Goal: Information Seeking & Learning: Learn about a topic

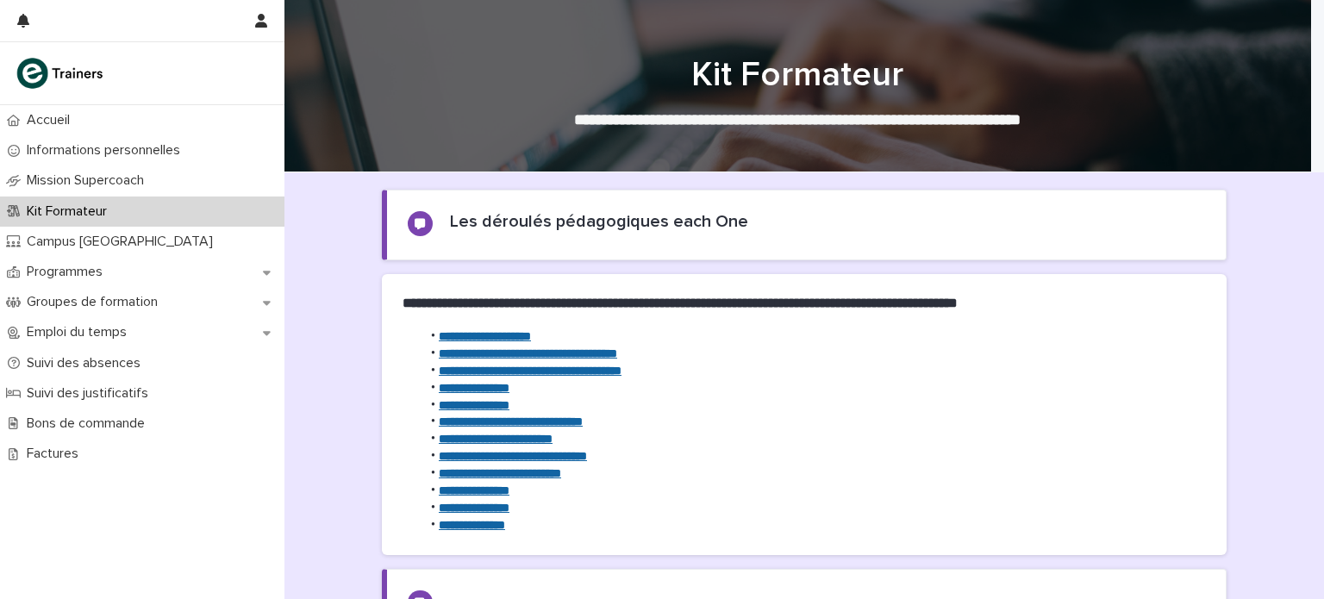
scroll to position [85, 0]
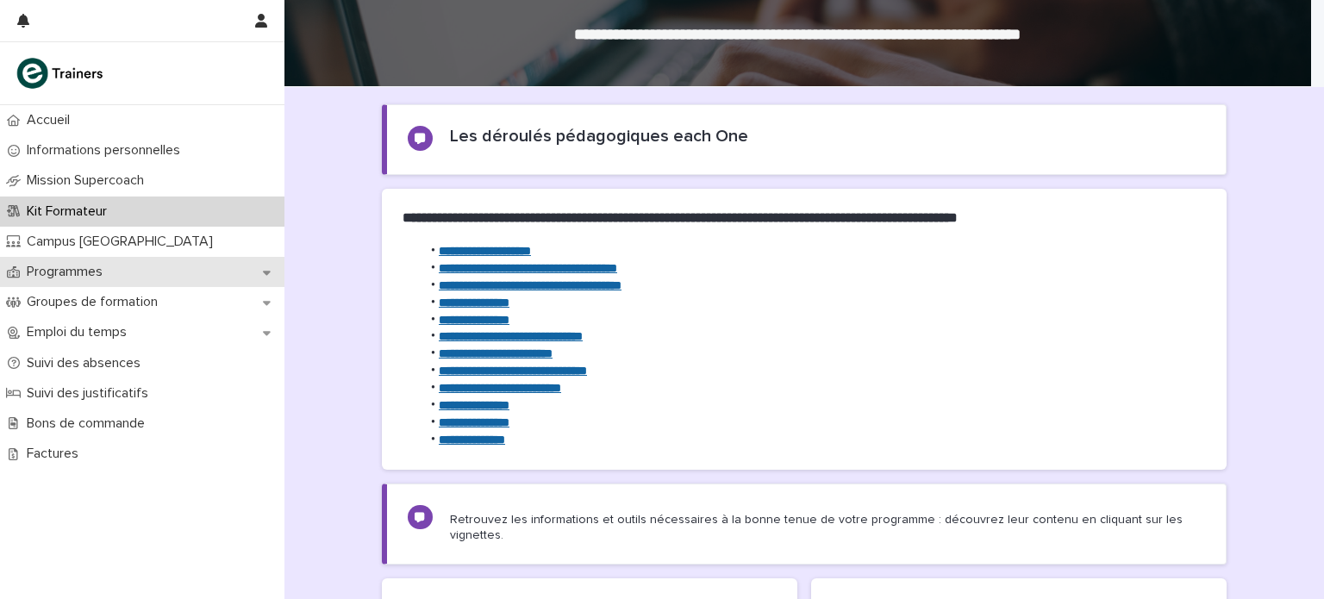
click at [146, 274] on div "Programmes" at bounding box center [142, 272] width 284 height 30
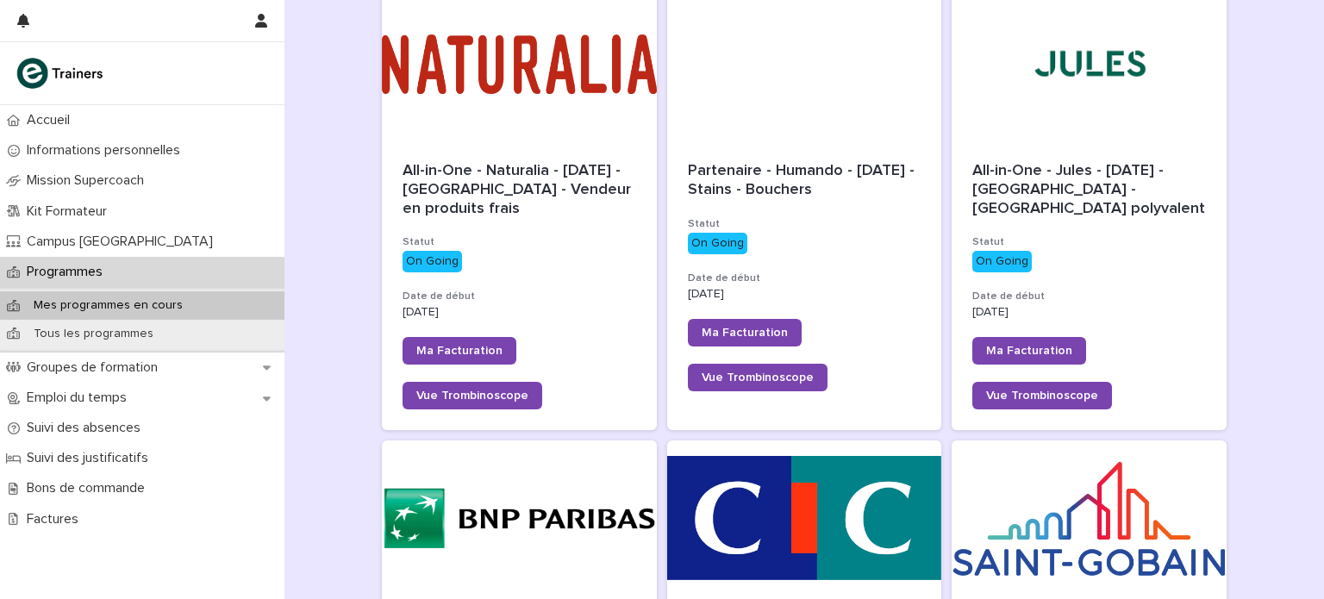
scroll to position [752, 0]
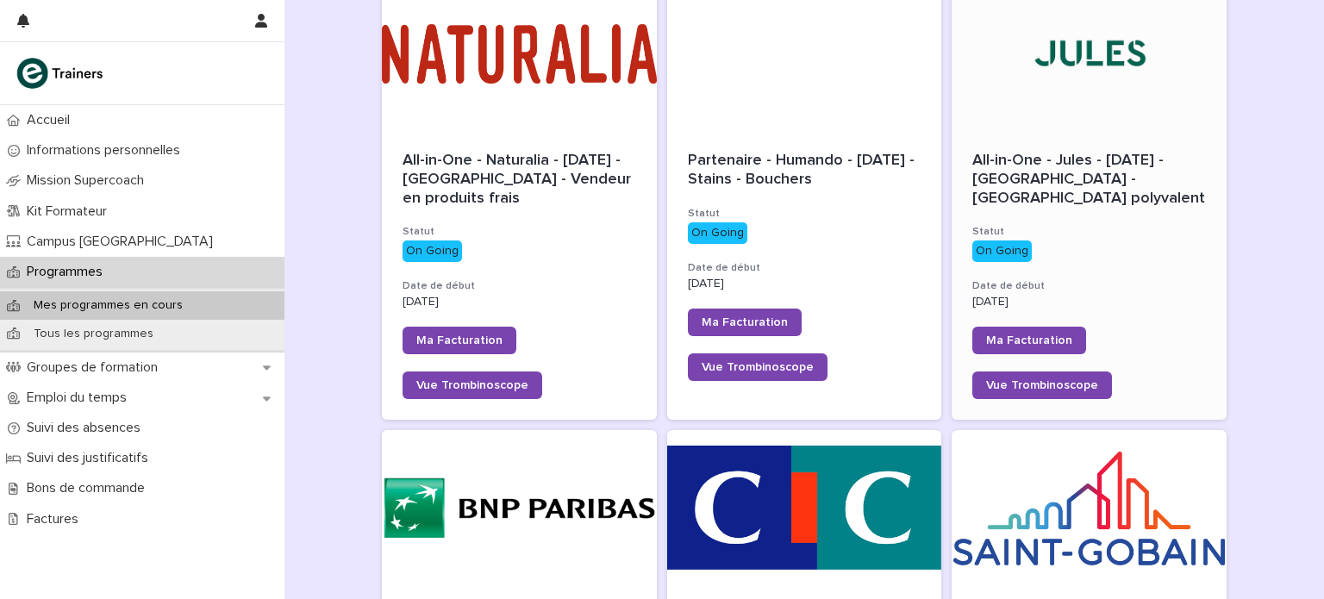
click at [1091, 84] on div at bounding box center [1089, 53] width 275 height 155
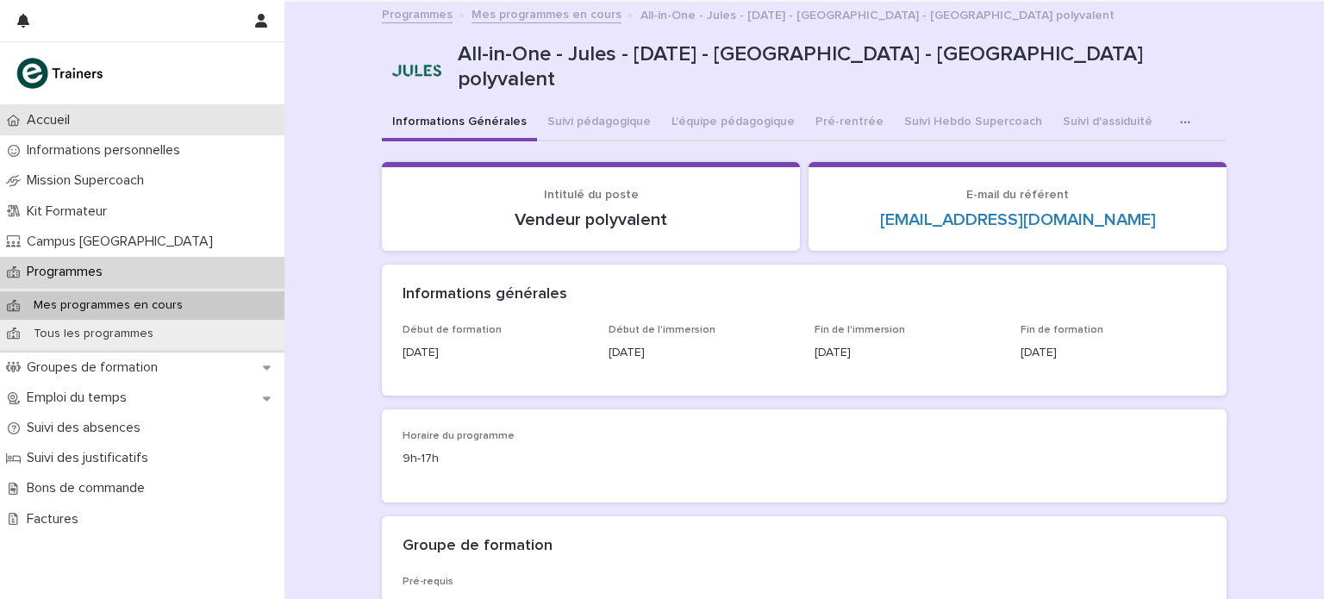
click at [120, 113] on div "Accueil" at bounding box center [142, 120] width 284 height 30
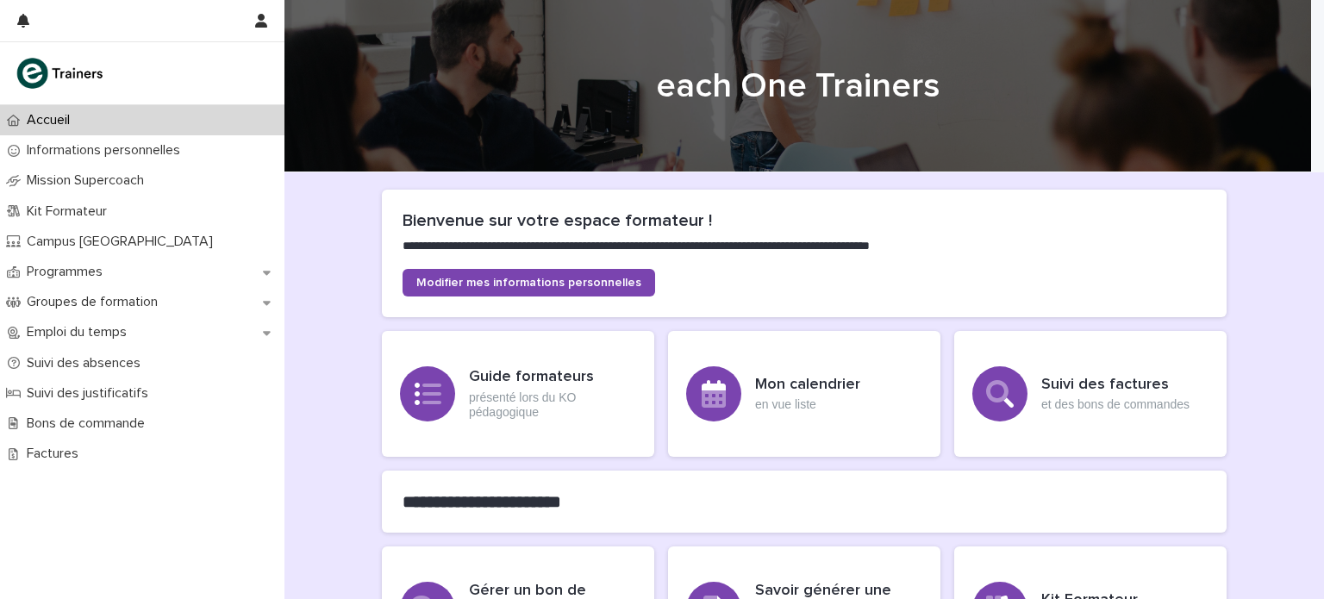
scroll to position [477, 0]
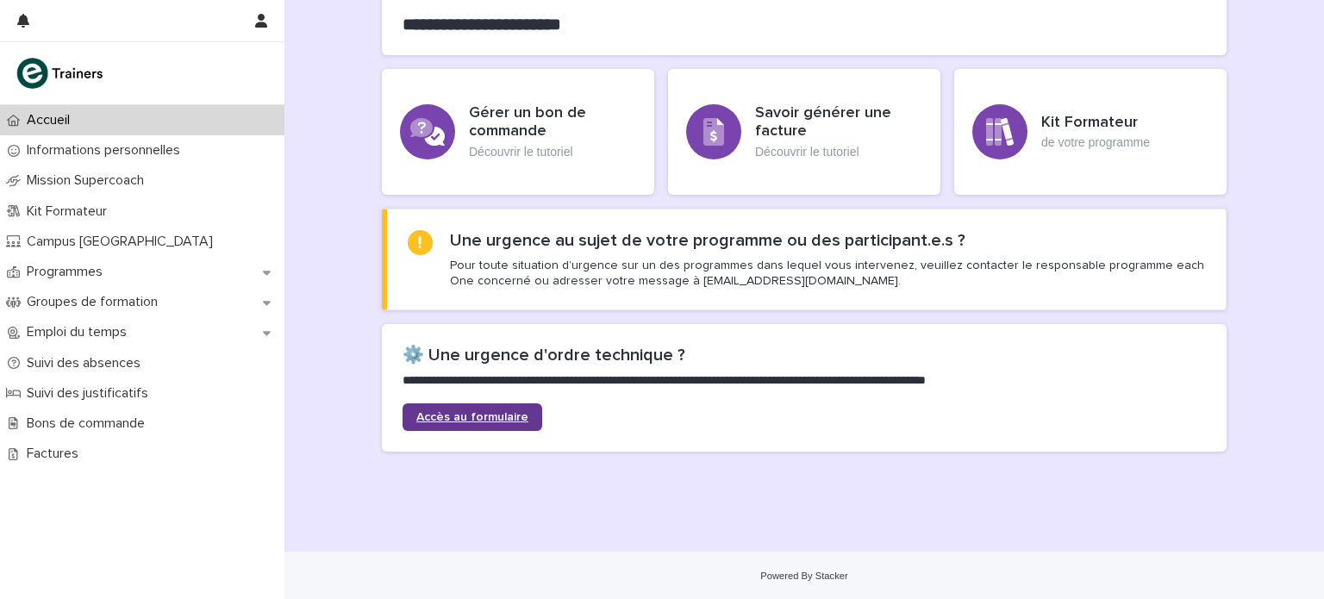
click at [465, 406] on link "Accès au formulaire" at bounding box center [472, 417] width 140 height 28
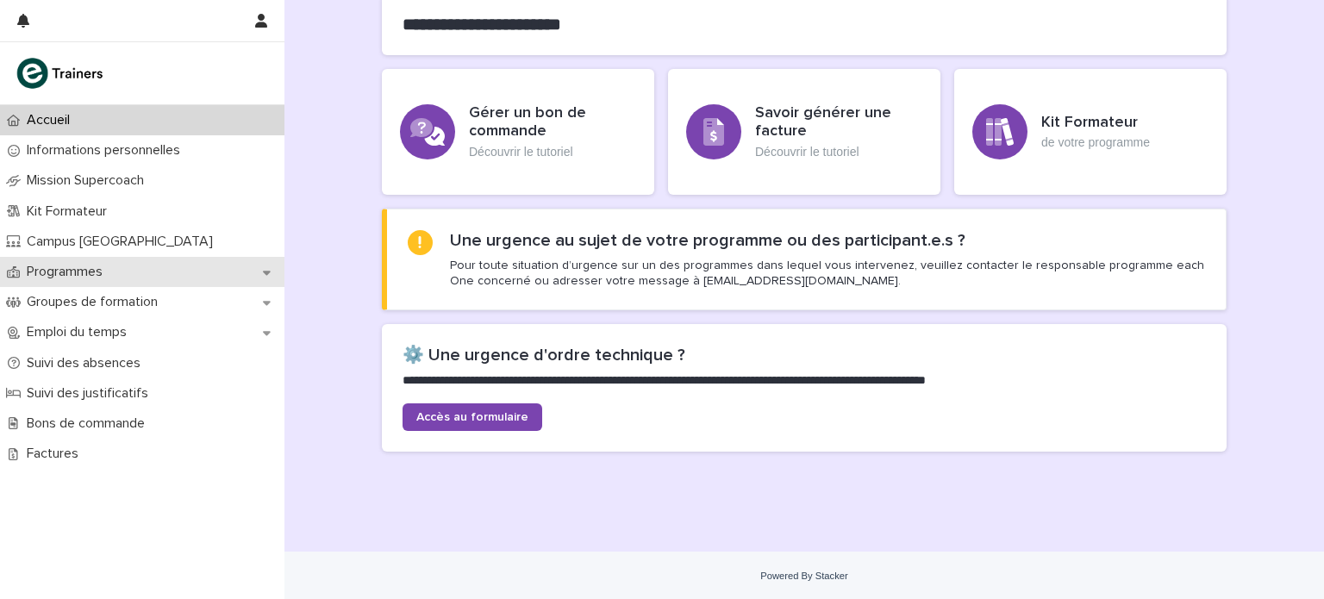
click at [92, 257] on div "Programmes" at bounding box center [142, 272] width 284 height 30
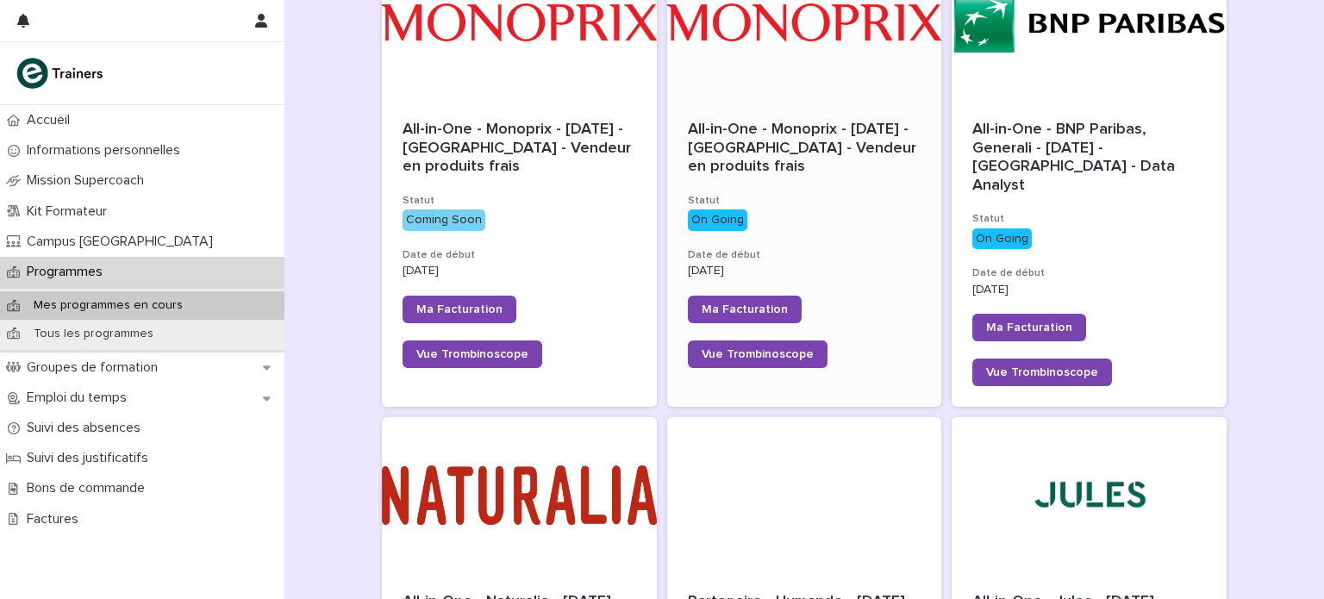
scroll to position [312, 0]
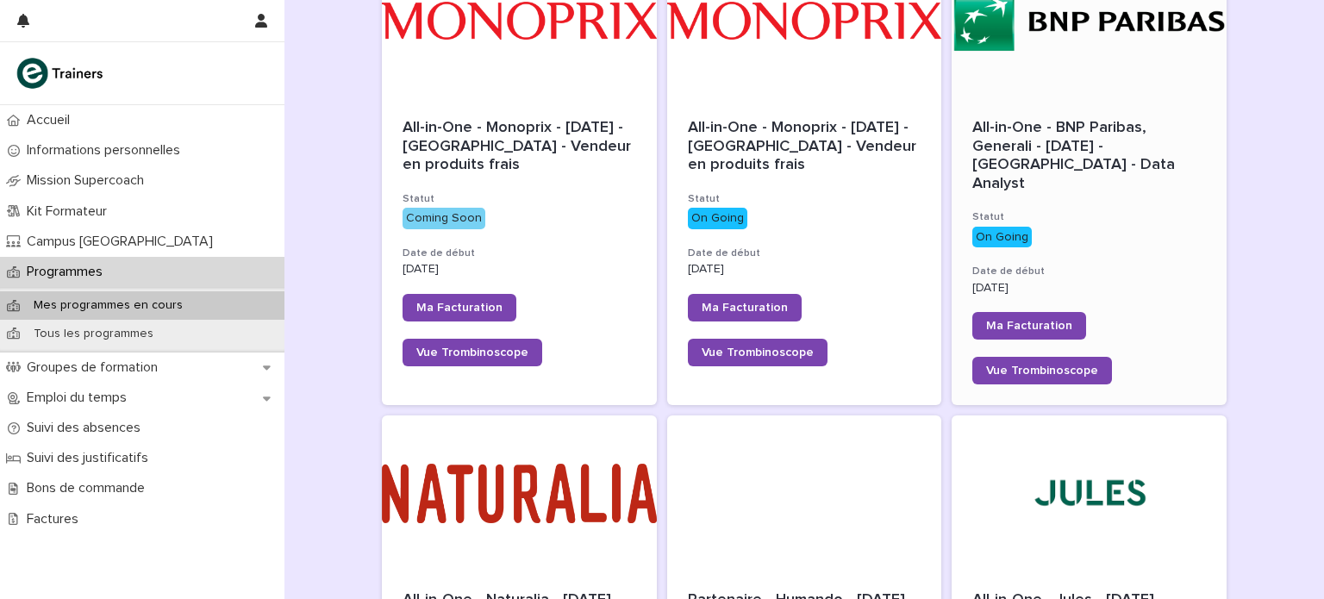
click at [1131, 103] on div "All-in-One - BNP Paribas, Generali - [DATE] - [GEOGRAPHIC_DATA] - Data Analyst …" at bounding box center [1089, 251] width 275 height 307
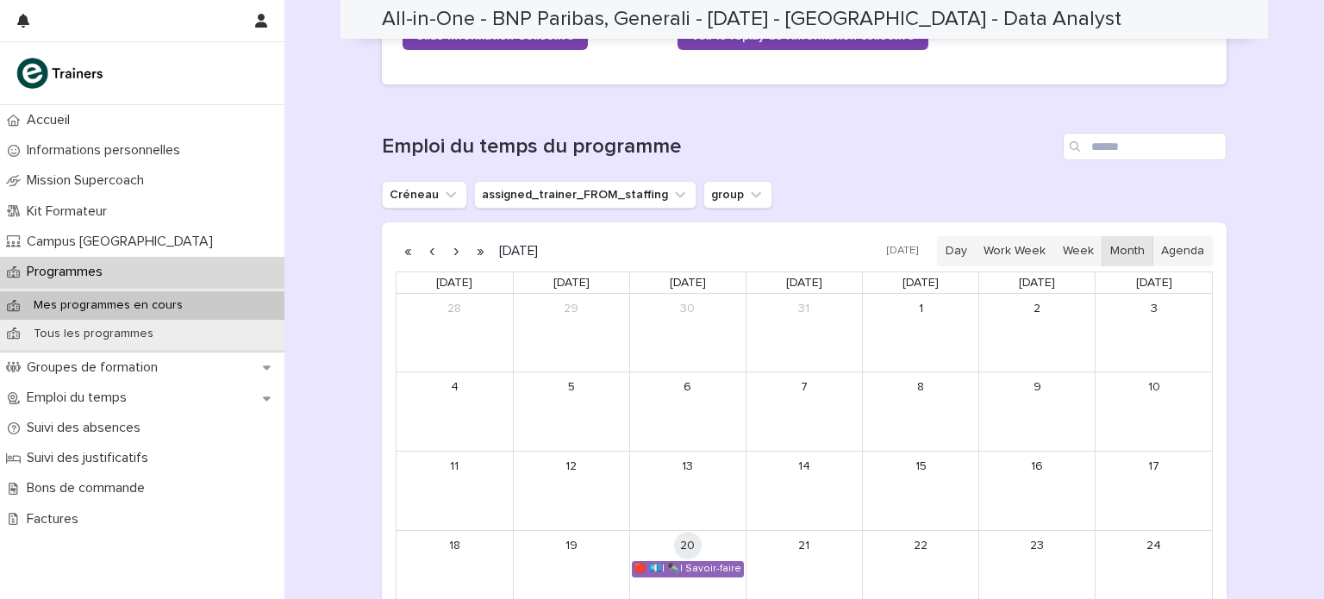
scroll to position [1293, 0]
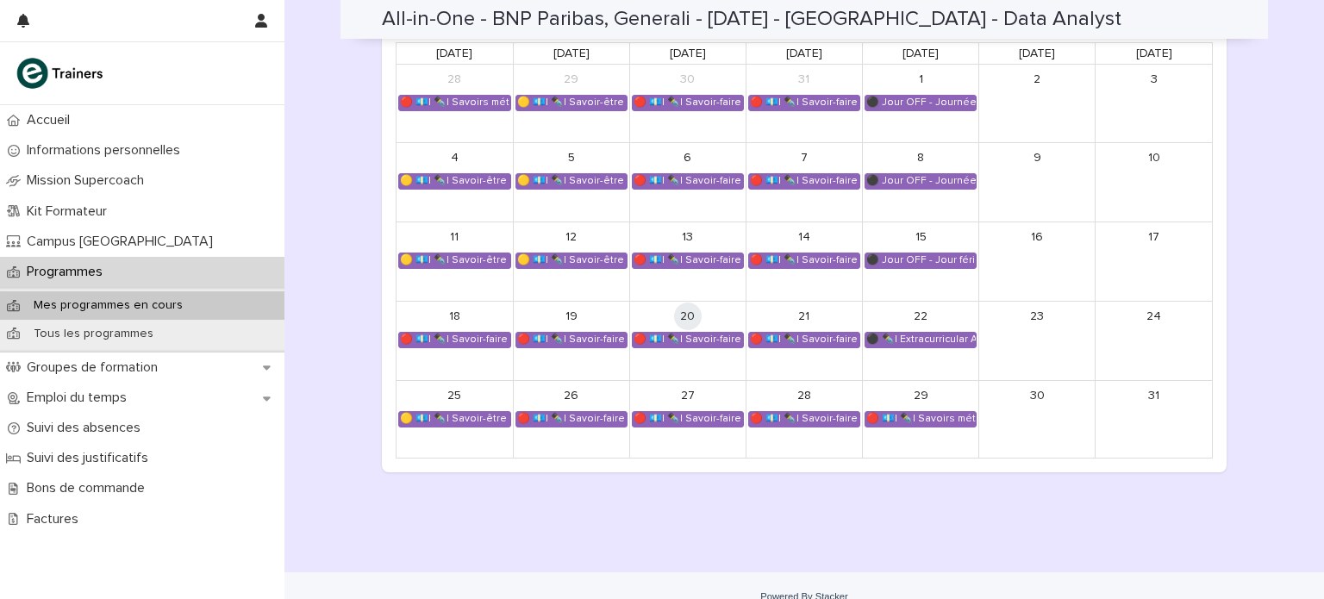
click at [931, 333] on div "⚫ ✒️| Extracurricular APEC - Atelier employabilité Data" at bounding box center [920, 340] width 110 height 14
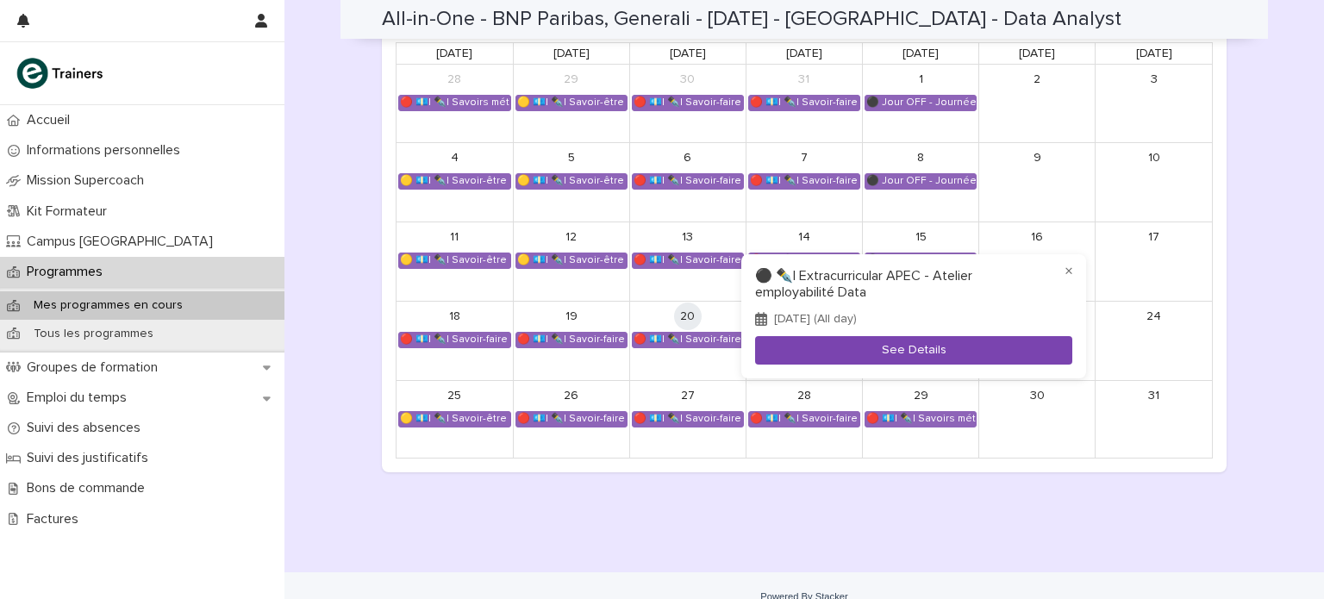
click at [907, 353] on button "See Details" at bounding box center [913, 350] width 317 height 28
